Goal: Use online tool/utility: Utilize a website feature to perform a specific function

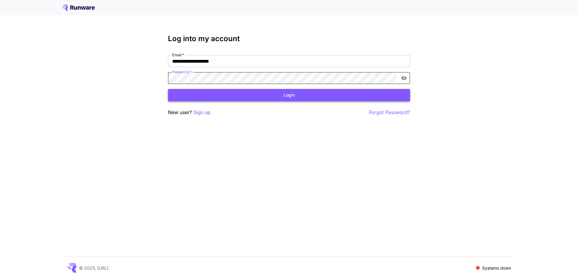
click at [239, 97] on button "Login" at bounding box center [289, 95] width 242 height 12
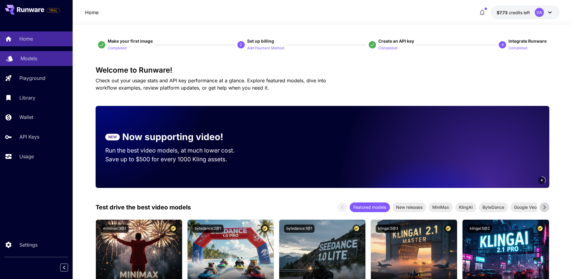
click at [40, 58] on div "Models" at bounding box center [44, 58] width 47 height 7
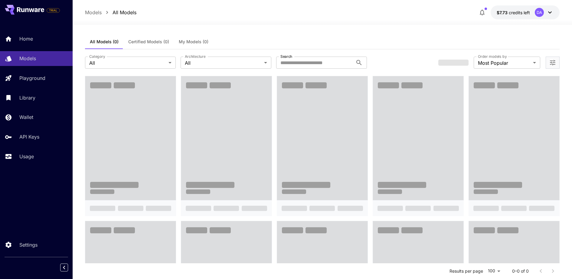
click at [208, 40] on button "My Models (0)" at bounding box center [193, 42] width 39 height 15
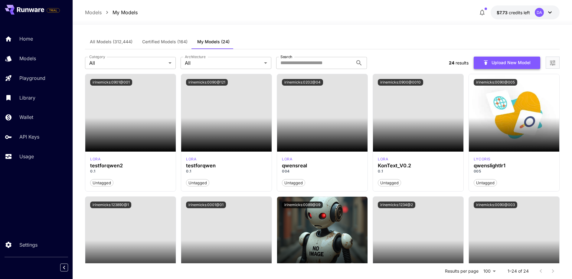
click at [516, 58] on button "Upload New Model" at bounding box center [507, 63] width 67 height 12
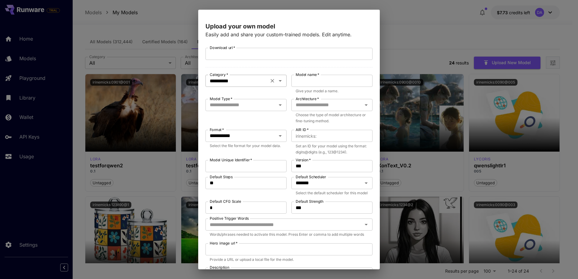
click at [254, 84] on input "**********" at bounding box center [237, 81] width 60 height 8
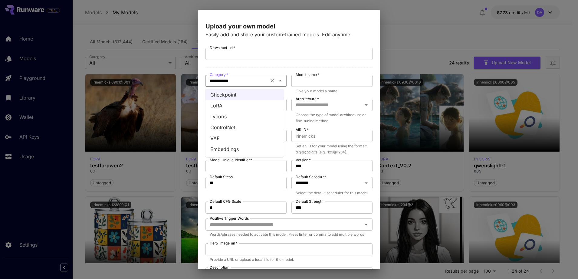
click at [244, 104] on li "LoRA" at bounding box center [245, 105] width 78 height 11
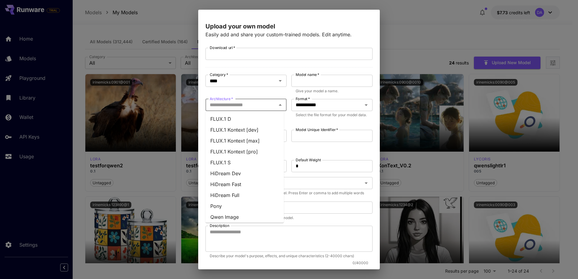
click at [256, 103] on input "Architecture   *" at bounding box center [240, 105] width 67 height 8
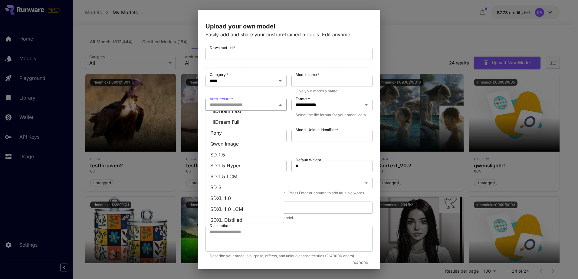
scroll to position [35, 0]
click at [252, 180] on li "Qwen Image" at bounding box center [245, 181] width 78 height 11
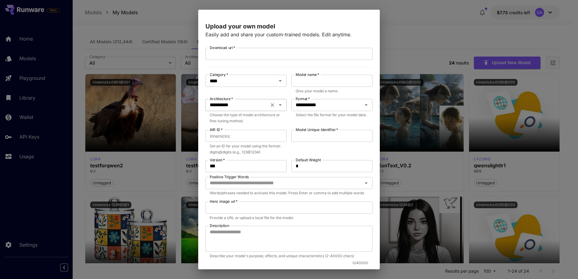
click at [271, 106] on icon "Clear" at bounding box center [273, 105] width 4 height 4
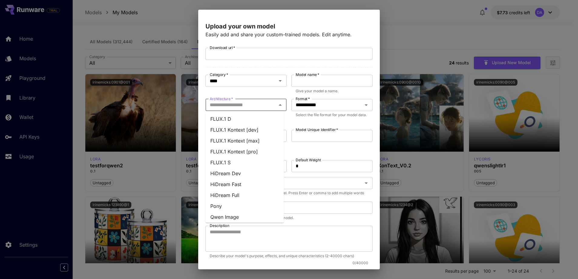
click at [259, 107] on input "Architecture   *" at bounding box center [240, 105] width 67 height 8
click at [395, 31] on div "**********" at bounding box center [289, 139] width 578 height 279
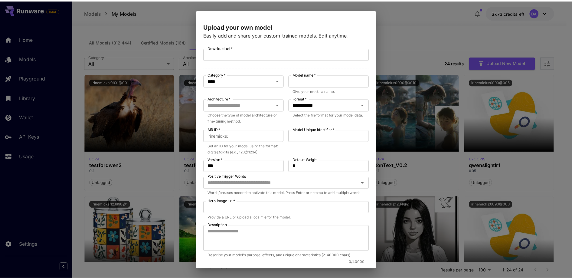
scroll to position [91, 0]
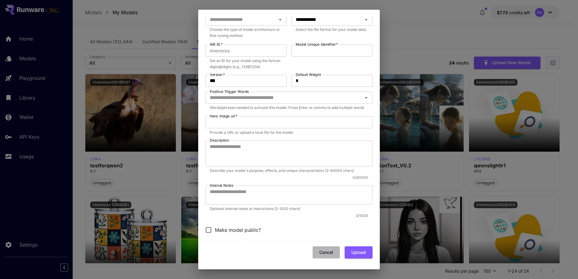
click at [324, 250] on button "Cancel" at bounding box center [326, 252] width 27 height 12
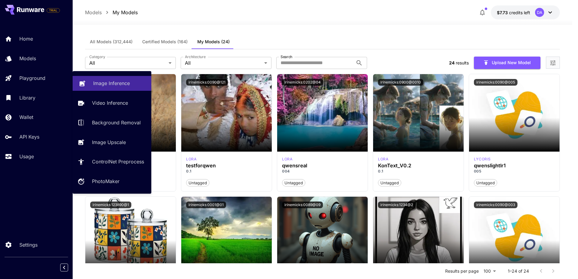
click at [104, 77] on link "Image Inference" at bounding box center [112, 83] width 79 height 15
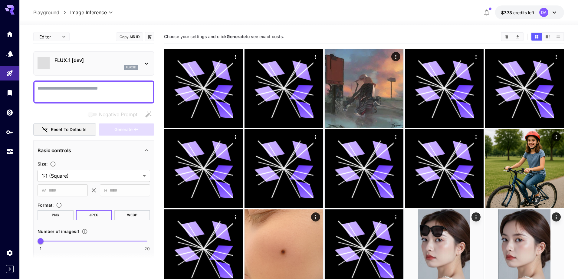
type input "**********"
click at [110, 68] on div "flux1d" at bounding box center [96, 67] width 84 height 5
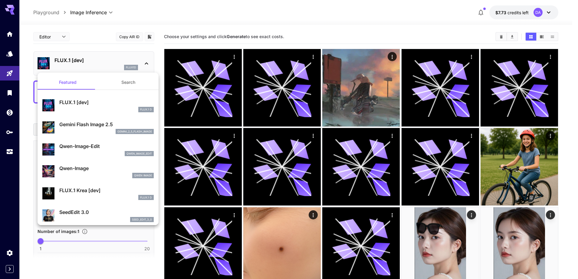
click at [106, 143] on p "Qwen-Image-Edit" at bounding box center [106, 146] width 94 height 7
type input "*"
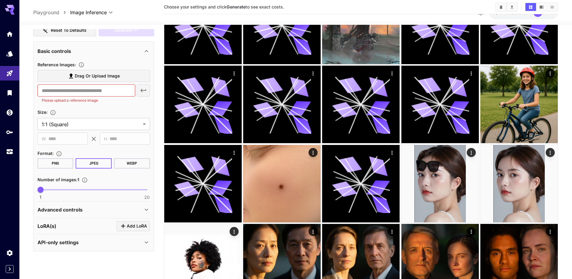
scroll to position [76, 0]
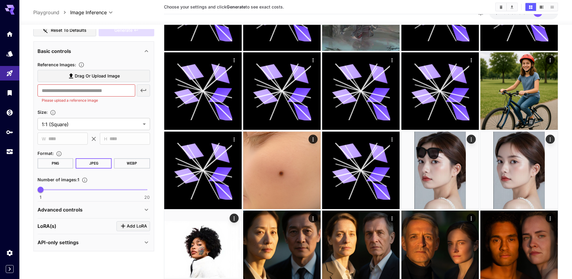
click at [131, 215] on div "Advanced controls" at bounding box center [94, 209] width 113 height 15
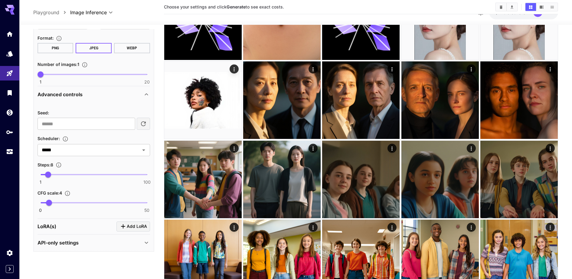
scroll to position [227, 0]
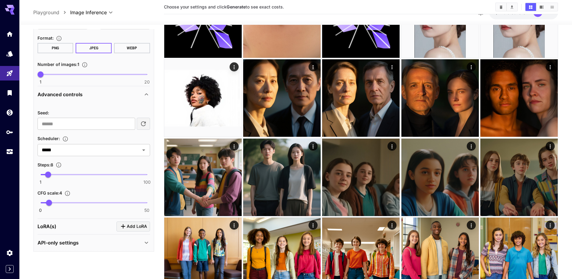
click at [133, 224] on span "Add LoRA" at bounding box center [137, 227] width 20 height 8
click at [133, 221] on div "[PERSON_NAME](s) Add [PERSON_NAME]: 1 Select model Weight : 1 -4 4 1" at bounding box center [94, 261] width 113 height 85
click at [133, 223] on span "Add LoRA" at bounding box center [137, 227] width 20 height 8
click at [133, 225] on span "Add LoRA" at bounding box center [137, 227] width 20 height 8
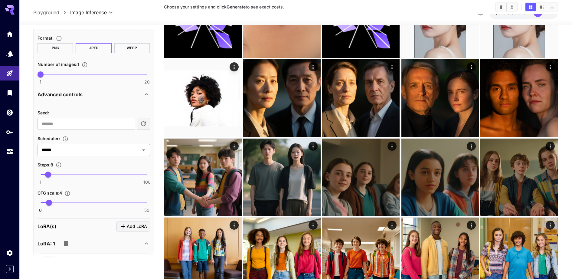
scroll to position [327, 0]
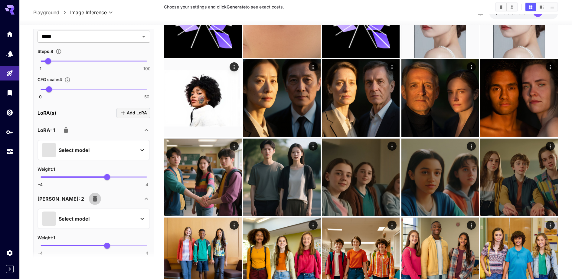
click at [93, 196] on icon "button" at bounding box center [95, 198] width 4 height 5
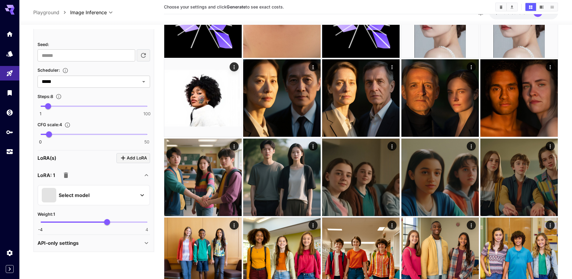
click at [127, 196] on div "Select model" at bounding box center [89, 195] width 94 height 15
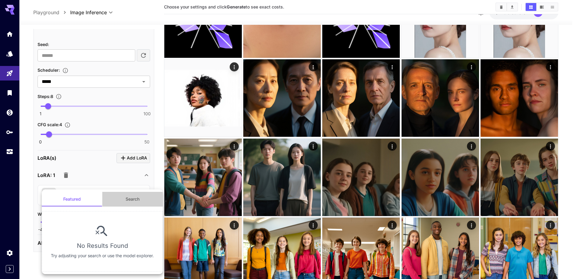
click at [126, 198] on button "Search" at bounding box center [132, 199] width 61 height 15
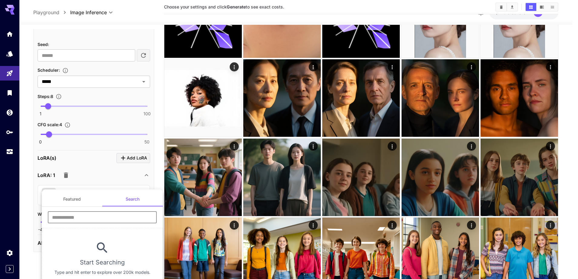
click at [100, 212] on input "text" at bounding box center [102, 217] width 109 height 12
type input "**********"
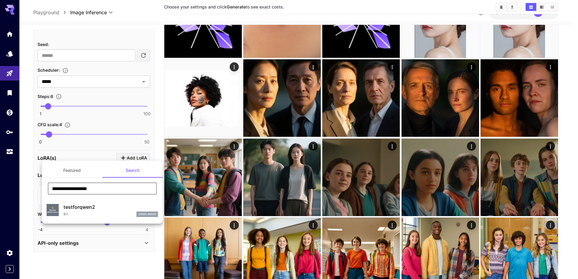
click at [115, 213] on div "0.1 [PERSON_NAME] Image" at bounding box center [111, 214] width 94 height 5
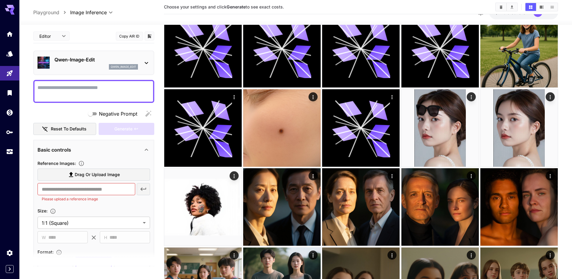
scroll to position [114, 0]
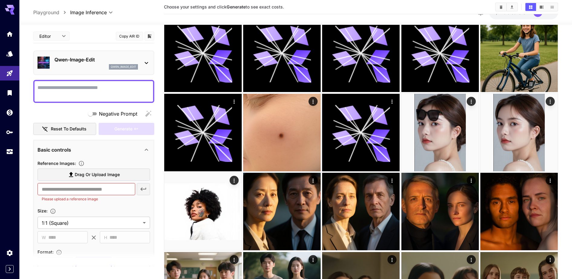
click at [90, 87] on textarea "Negative Prompt" at bounding box center [94, 91] width 113 height 15
click at [100, 175] on span "Drag or upload image" at bounding box center [97, 175] width 45 height 8
click at [0, 0] on input "Drag or upload image" at bounding box center [0, 0] width 0 height 0
click at [114, 90] on textarea "Negative Prompt" at bounding box center [94, 91] width 113 height 15
type input "**********"
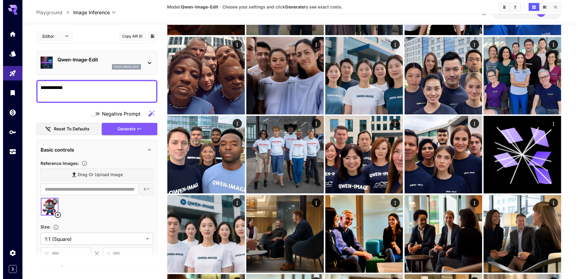
scroll to position [0, 0]
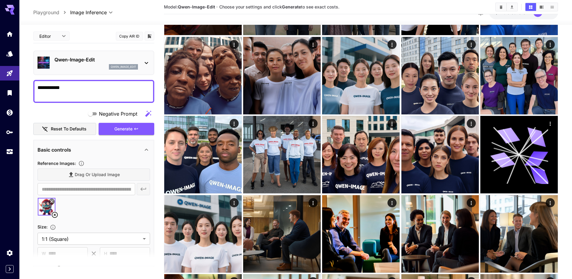
type textarea "**********"
click at [135, 63] on div "Qwen-Image-Edit qwen_image_edit" at bounding box center [96, 63] width 84 height 14
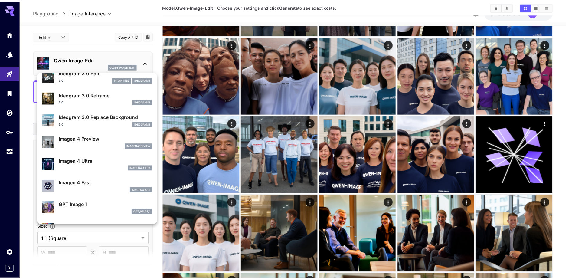
scroll to position [266, 0]
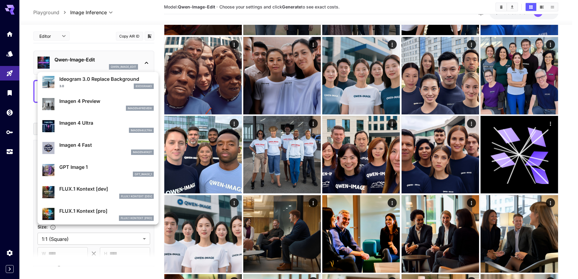
click at [8, 172] on div at bounding box center [289, 139] width 578 height 279
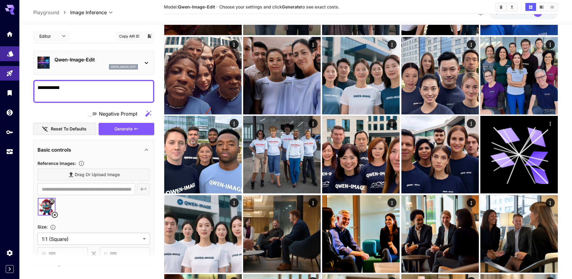
click at [12, 51] on icon "Models" at bounding box center [10, 51] width 7 height 7
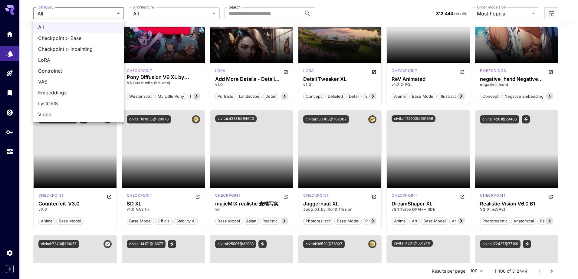
click at [61, 60] on span "LoRA" at bounding box center [78, 59] width 81 height 7
type input "****"
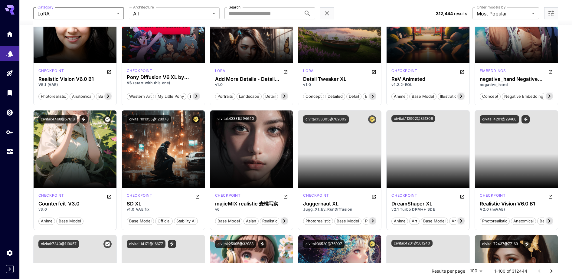
click at [259, 7] on div "**********" at bounding box center [295, 13] width 525 height 27
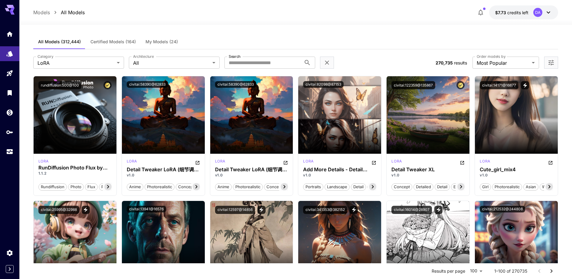
click at [238, 57] on label "Search" at bounding box center [235, 56] width 12 height 5
click at [238, 57] on input "Search" at bounding box center [263, 63] width 77 height 12
type input "*******"
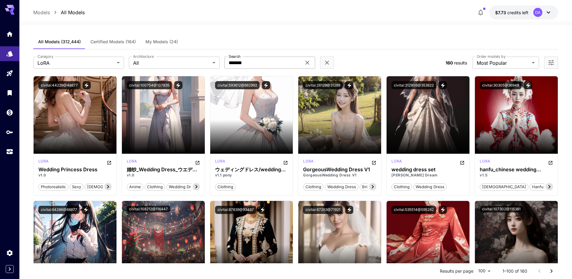
click at [305, 62] on icon at bounding box center [307, 62] width 7 height 7
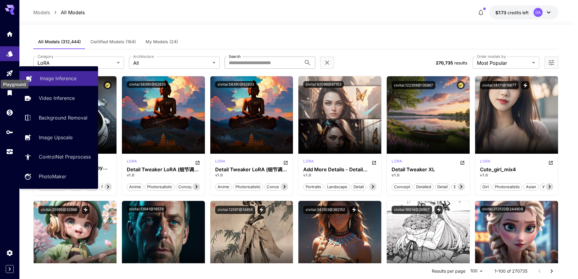
drag, startPoint x: 9, startPoint y: 75, endPoint x: 42, endPoint y: 76, distance: 33.6
click at [9, 75] on icon "Playground" at bounding box center [9, 71] width 7 height 7
click at [42, 76] on p "Image Inference" at bounding box center [58, 78] width 37 height 7
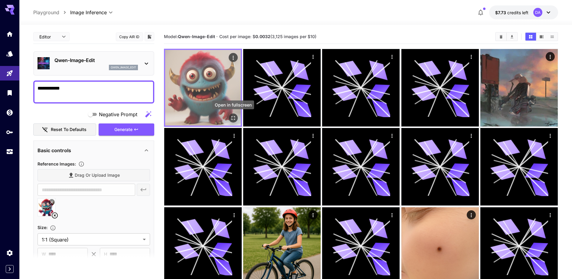
click at [234, 117] on icon "Open in fullscreen" at bounding box center [233, 118] width 6 height 6
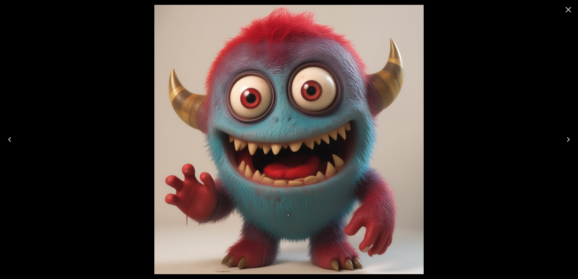
click at [569, 11] on icon "Close" at bounding box center [569, 10] width 10 height 10
